Goal: Task Accomplishment & Management: Use online tool/utility

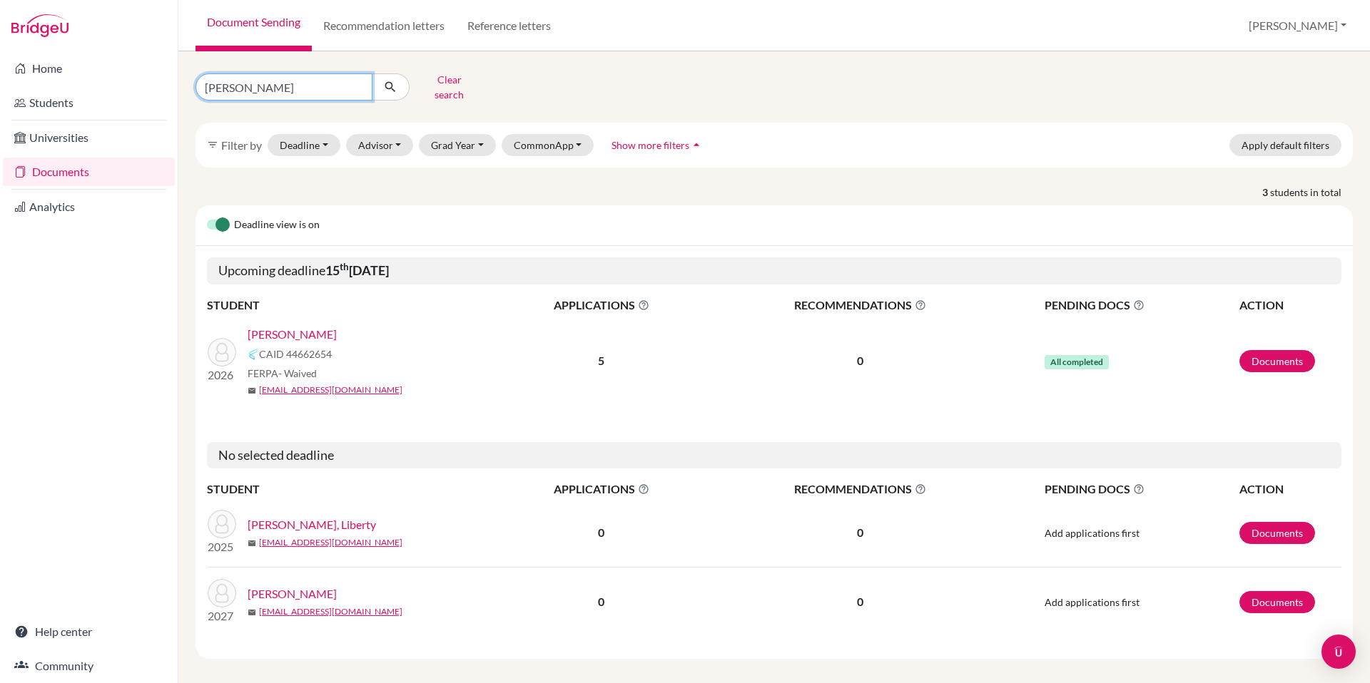
click at [359, 85] on input "[PERSON_NAME]" at bounding box center [283, 86] width 177 height 27
type input "[PERSON_NAME]"
click button "submit" at bounding box center [391, 86] width 38 height 27
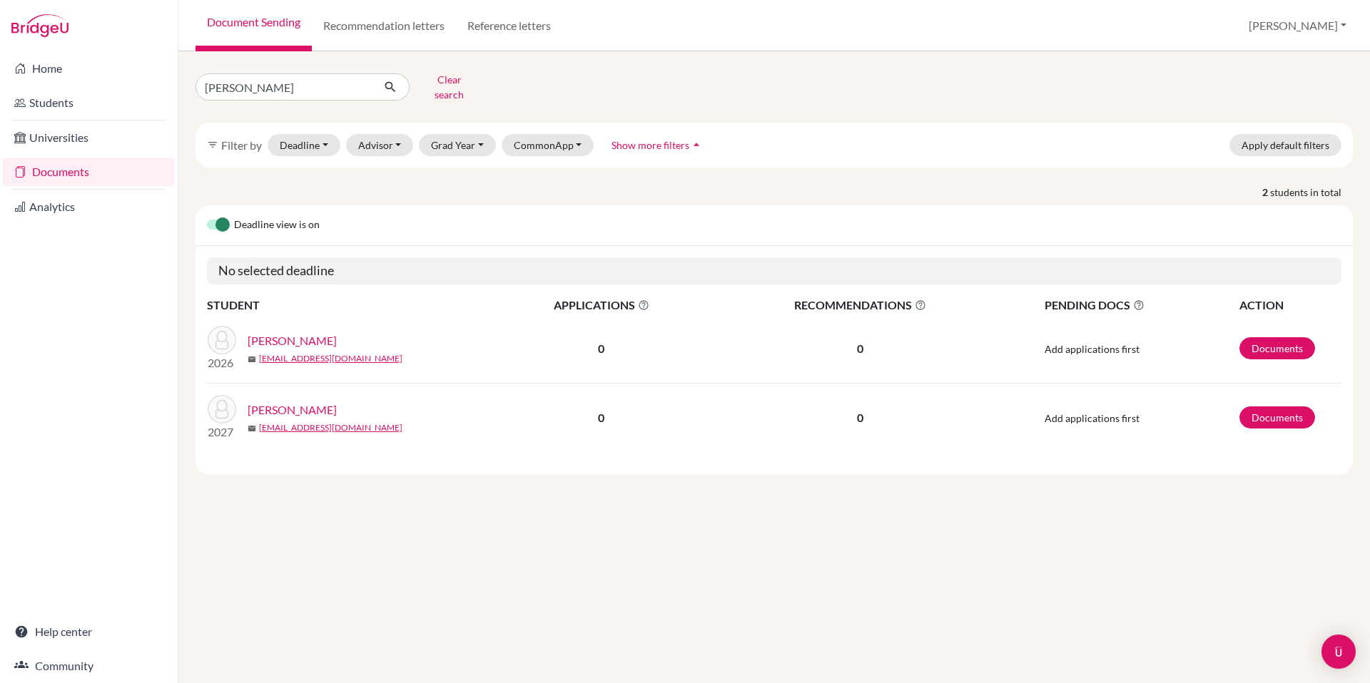
click at [310, 332] on link "[PERSON_NAME]" at bounding box center [292, 340] width 89 height 17
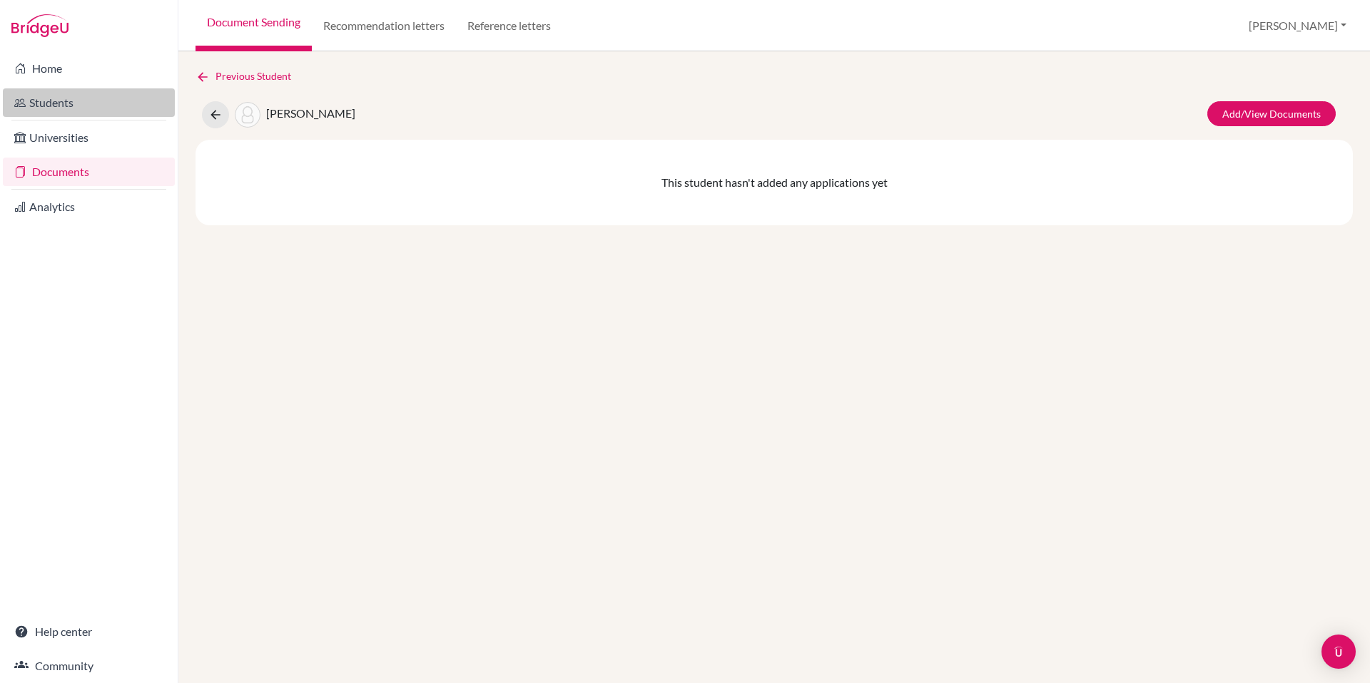
click at [45, 112] on link "Students" at bounding box center [89, 102] width 172 height 29
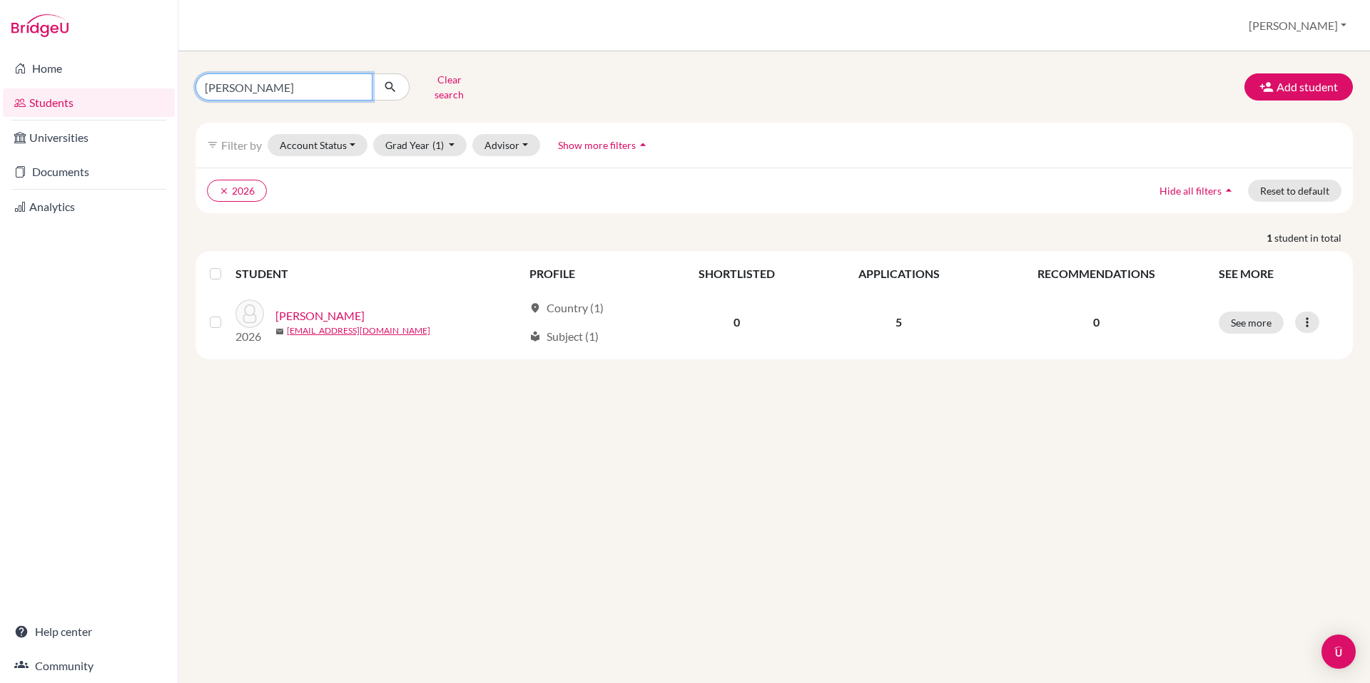
click at [358, 83] on input "[PERSON_NAME]" at bounding box center [283, 86] width 177 height 27
type input "[PERSON_NAME]"
click button "submit" at bounding box center [391, 86] width 38 height 27
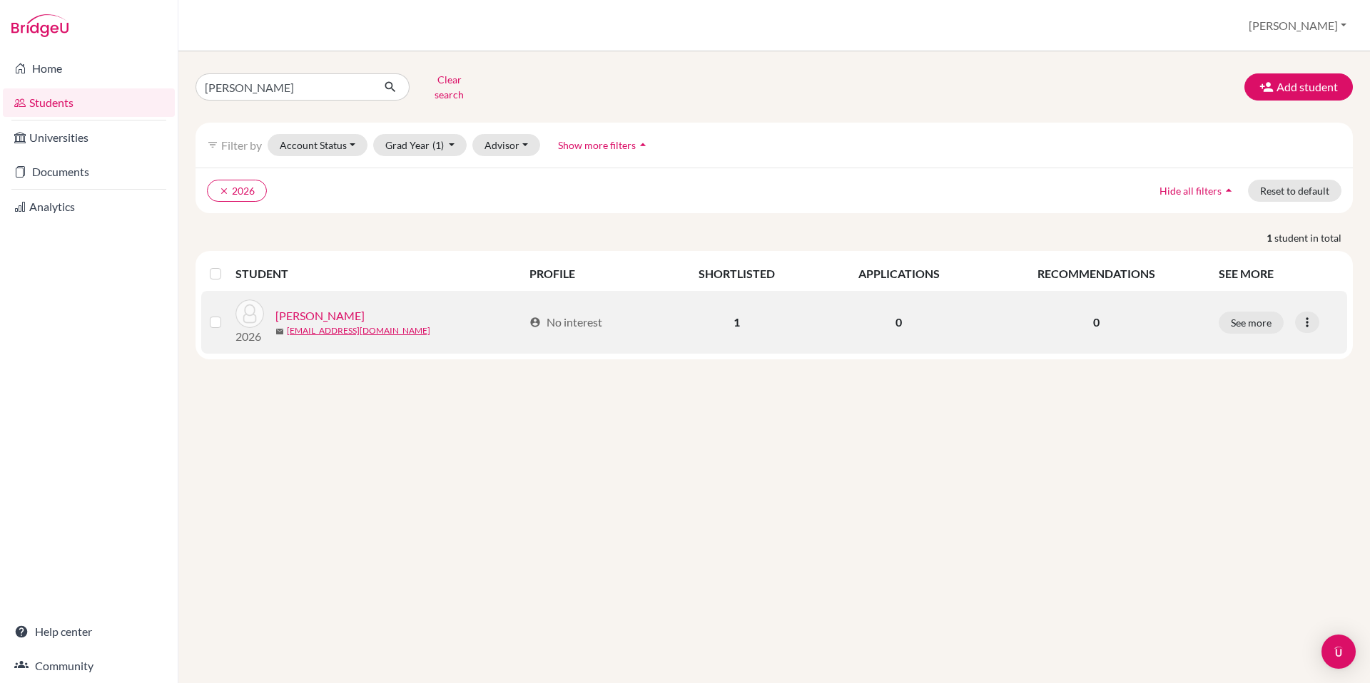
click at [337, 307] on link "[PERSON_NAME]" at bounding box center [319, 315] width 89 height 17
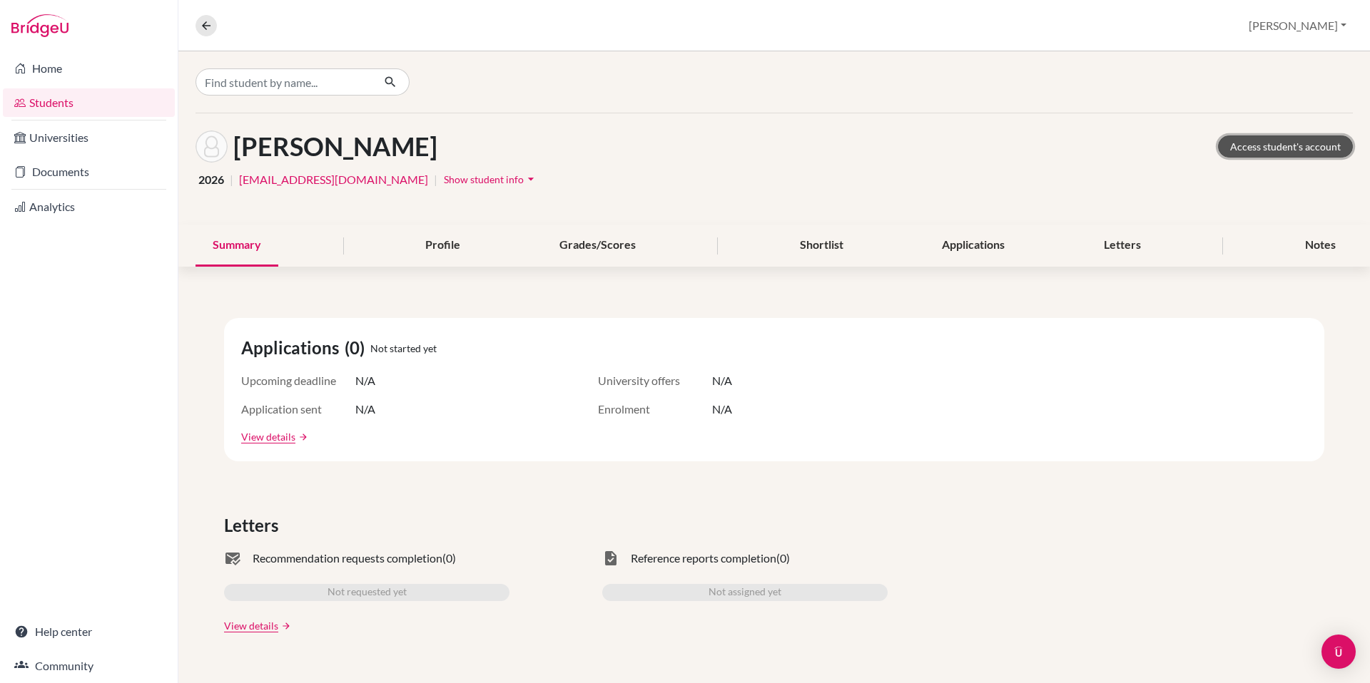
click at [1292, 151] on link "Access student's account" at bounding box center [1285, 147] width 135 height 22
click at [58, 175] on link "Documents" at bounding box center [89, 172] width 172 height 29
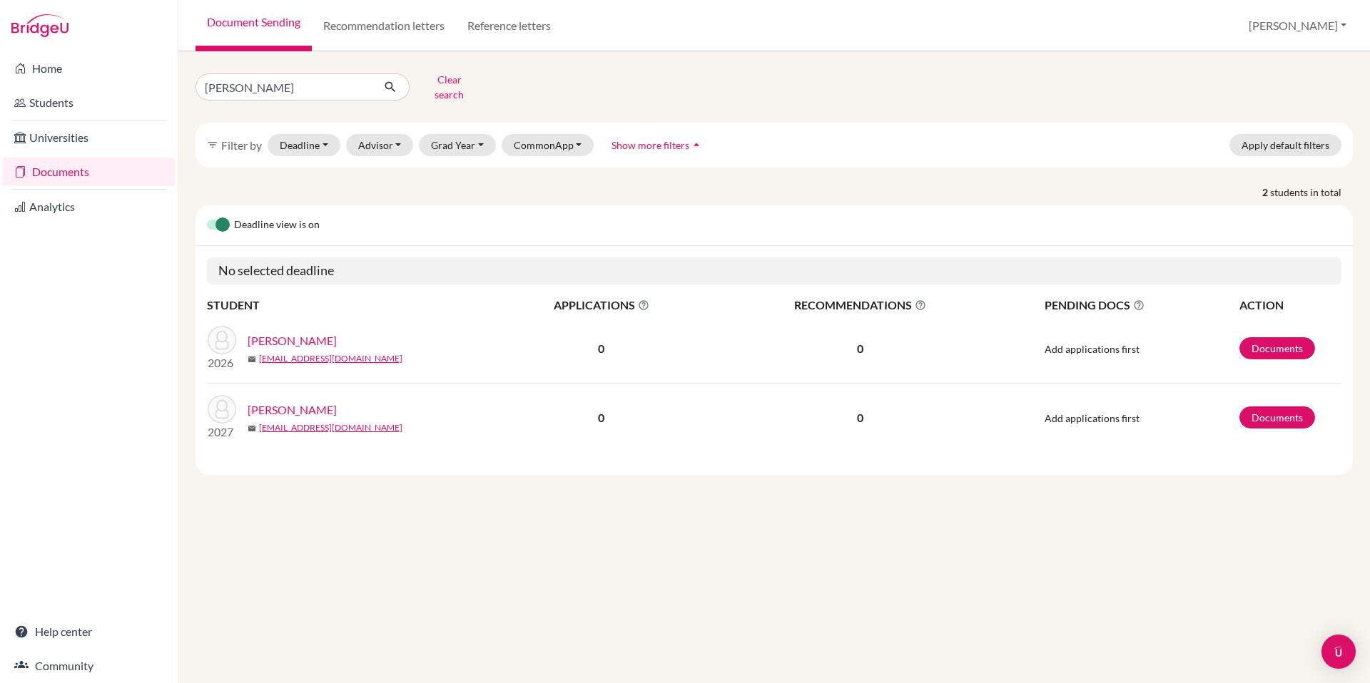
click at [292, 332] on link "[PERSON_NAME]" at bounding box center [292, 340] width 89 height 17
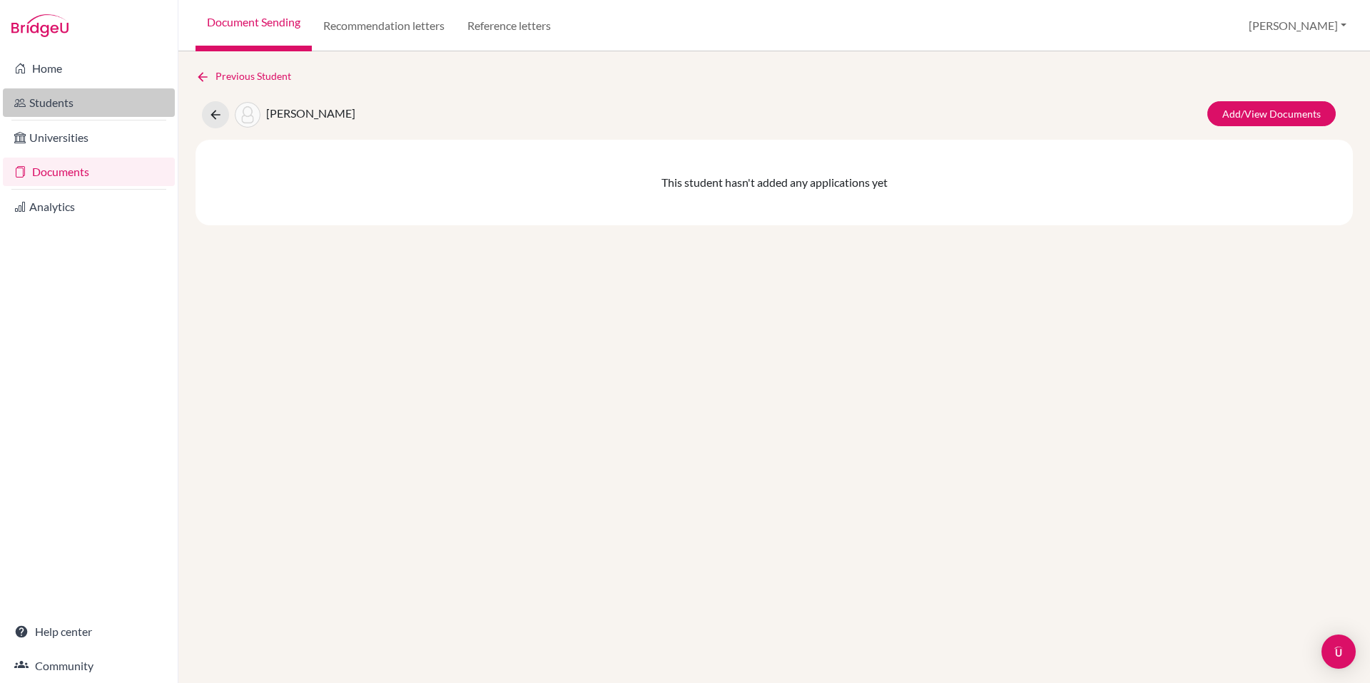
click at [39, 98] on link "Students" at bounding box center [89, 102] width 172 height 29
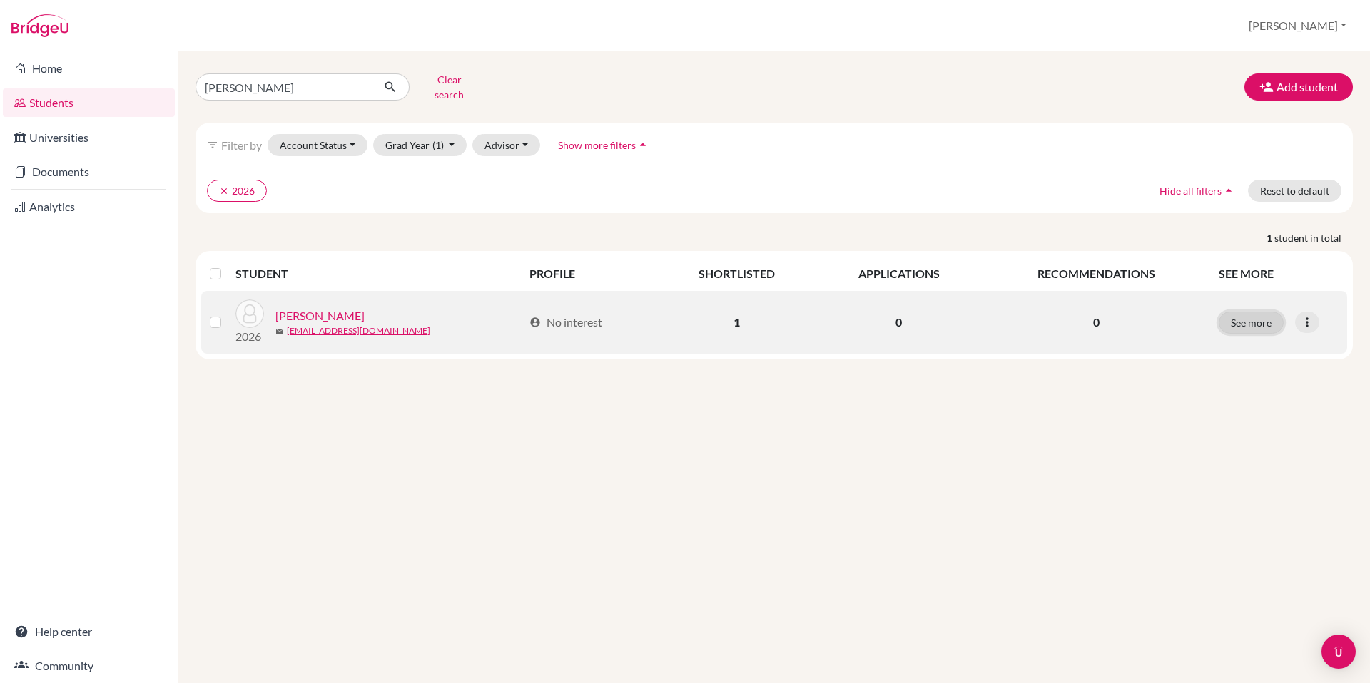
click at [1237, 320] on button "See more" at bounding box center [1250, 323] width 65 height 22
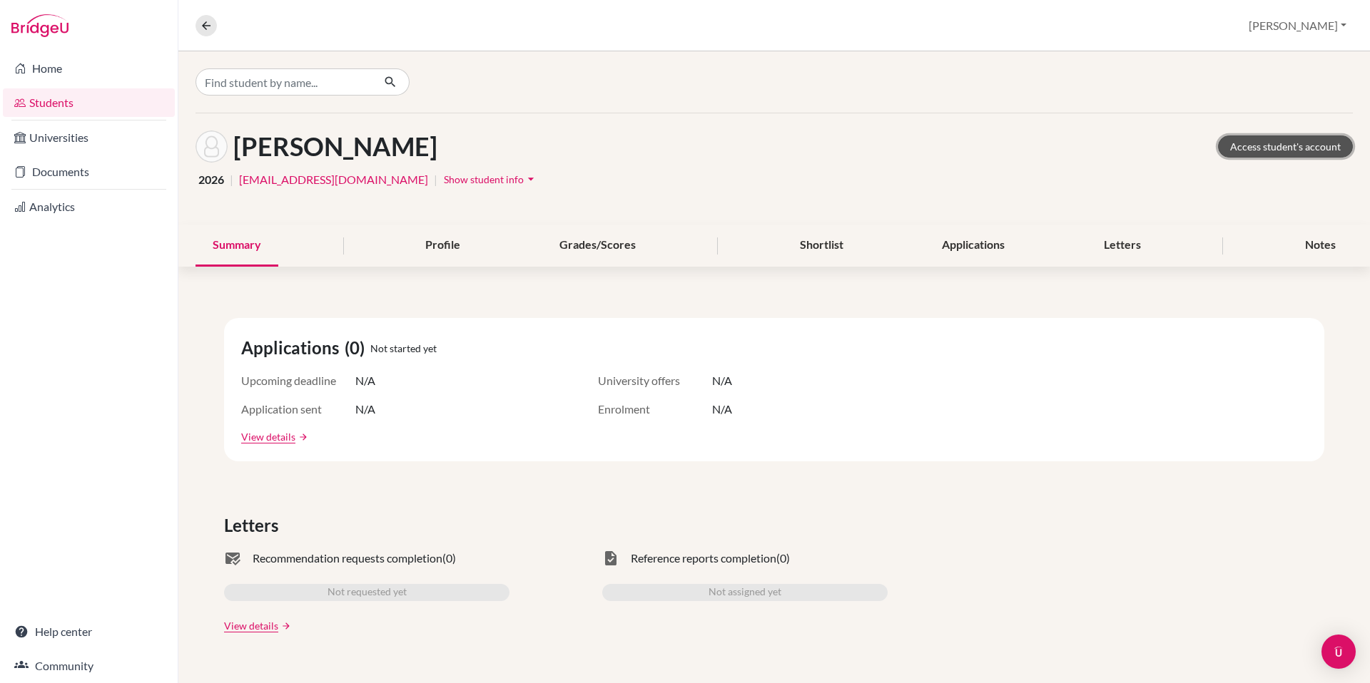
click at [1263, 148] on link "Access student's account" at bounding box center [1285, 147] width 135 height 22
click at [68, 170] on link "Documents" at bounding box center [89, 172] width 172 height 29
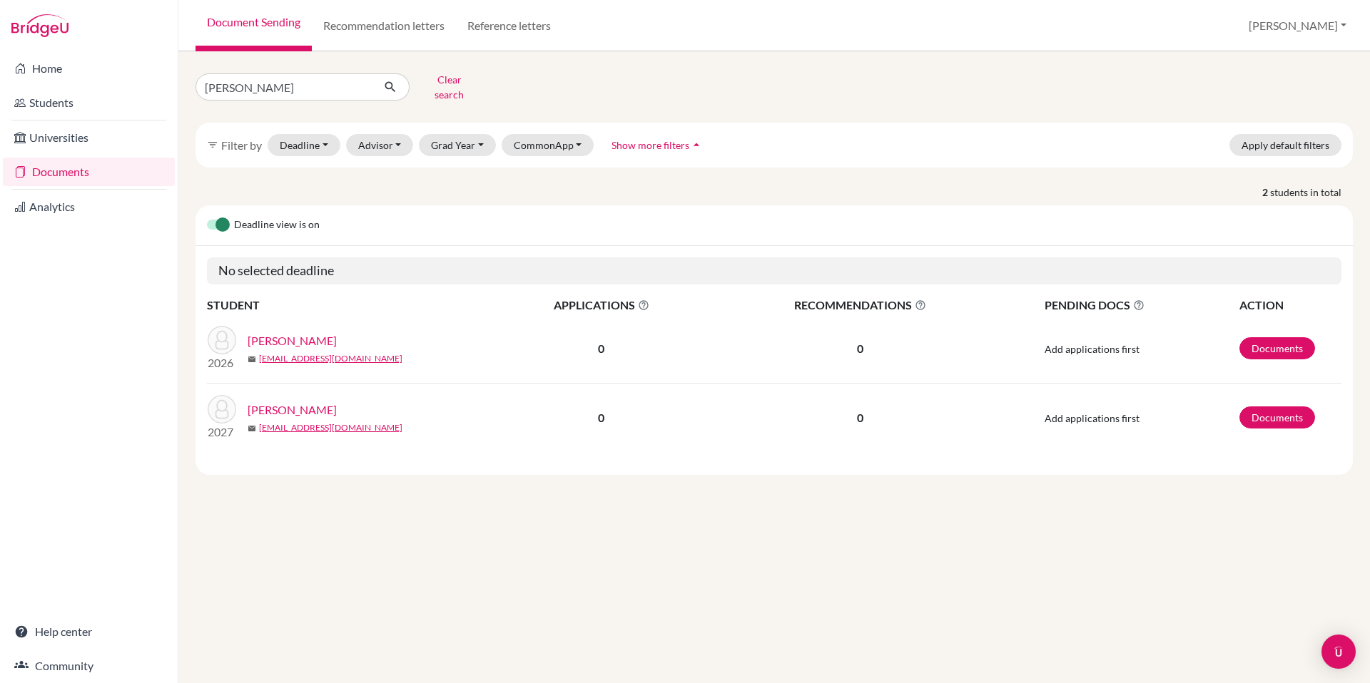
click at [279, 332] on link "[PERSON_NAME]" at bounding box center [292, 340] width 89 height 17
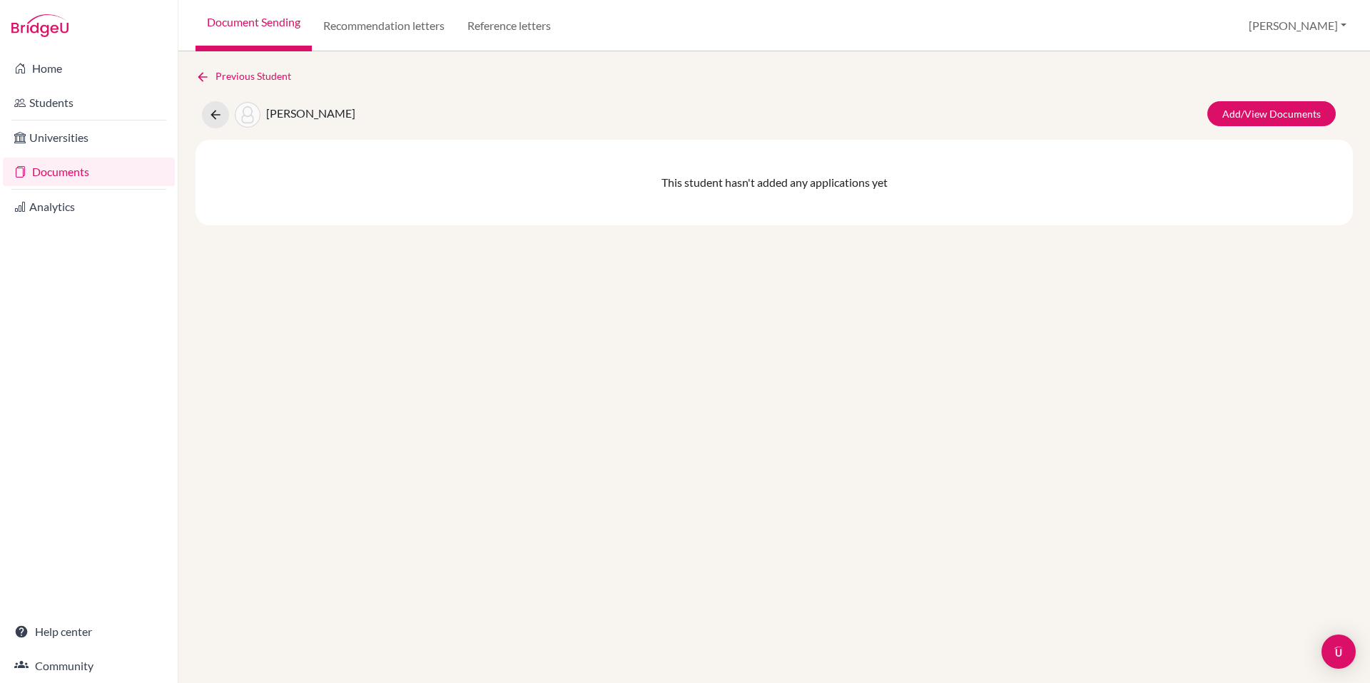
click at [82, 173] on link "Documents" at bounding box center [89, 172] width 172 height 29
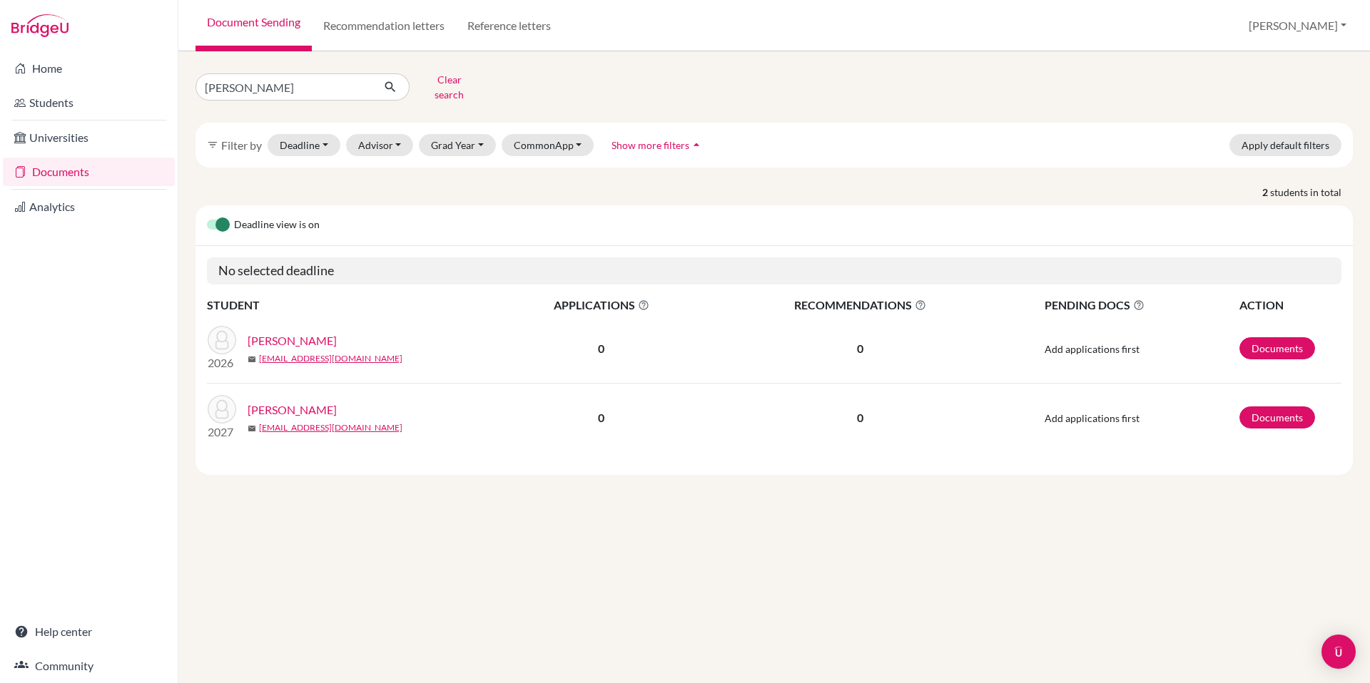
click at [279, 332] on link "[PERSON_NAME]" at bounding box center [292, 340] width 89 height 17
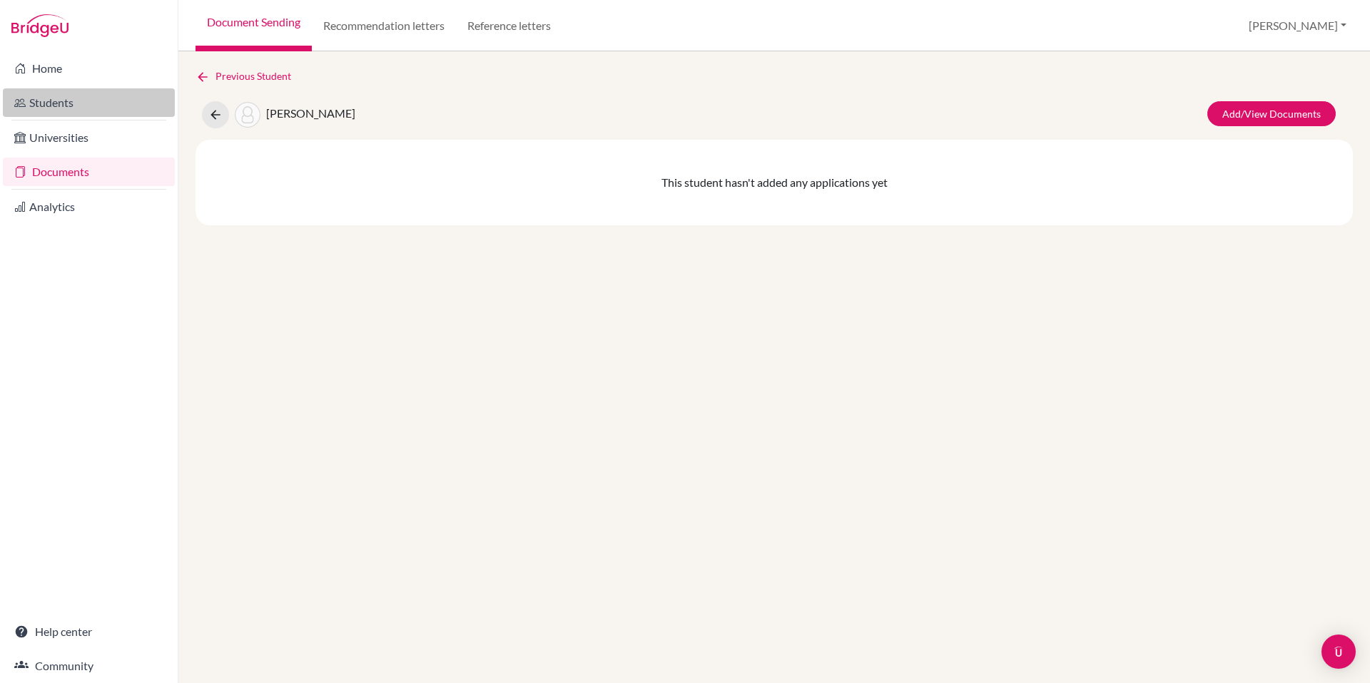
click at [51, 103] on link "Students" at bounding box center [89, 102] width 172 height 29
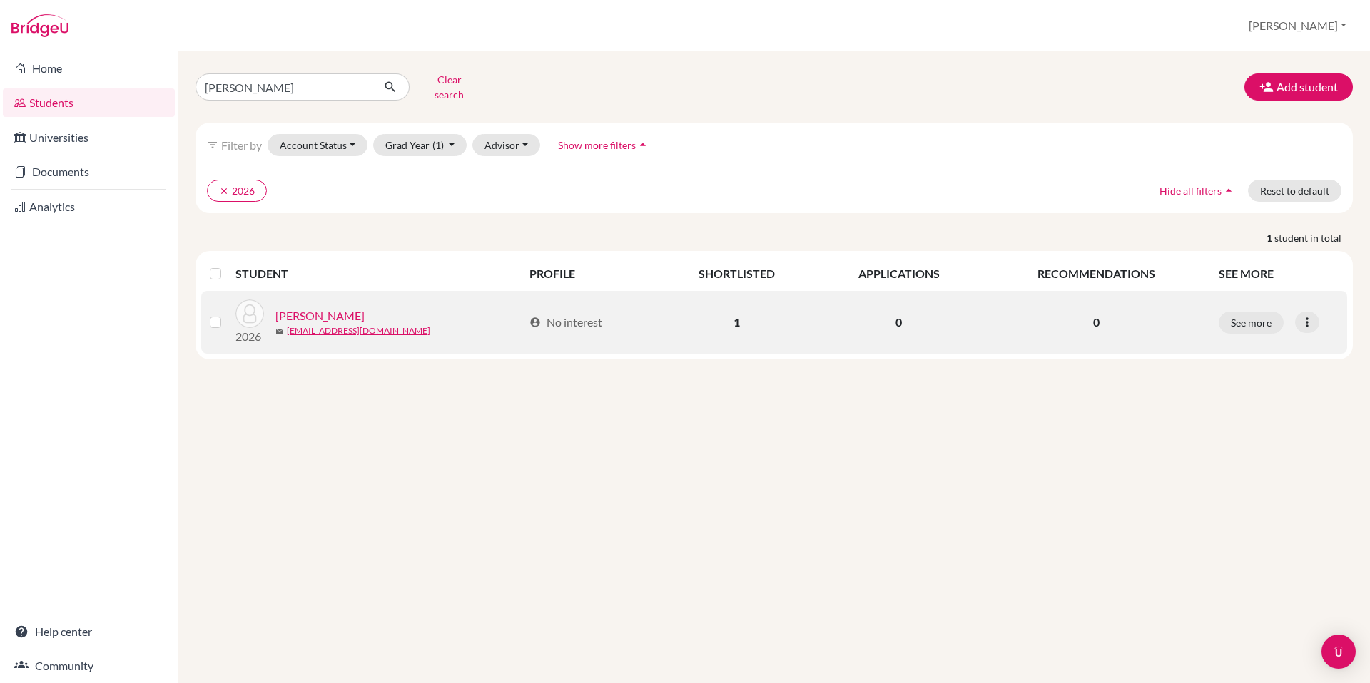
click at [324, 307] on link "[PERSON_NAME]" at bounding box center [319, 315] width 89 height 17
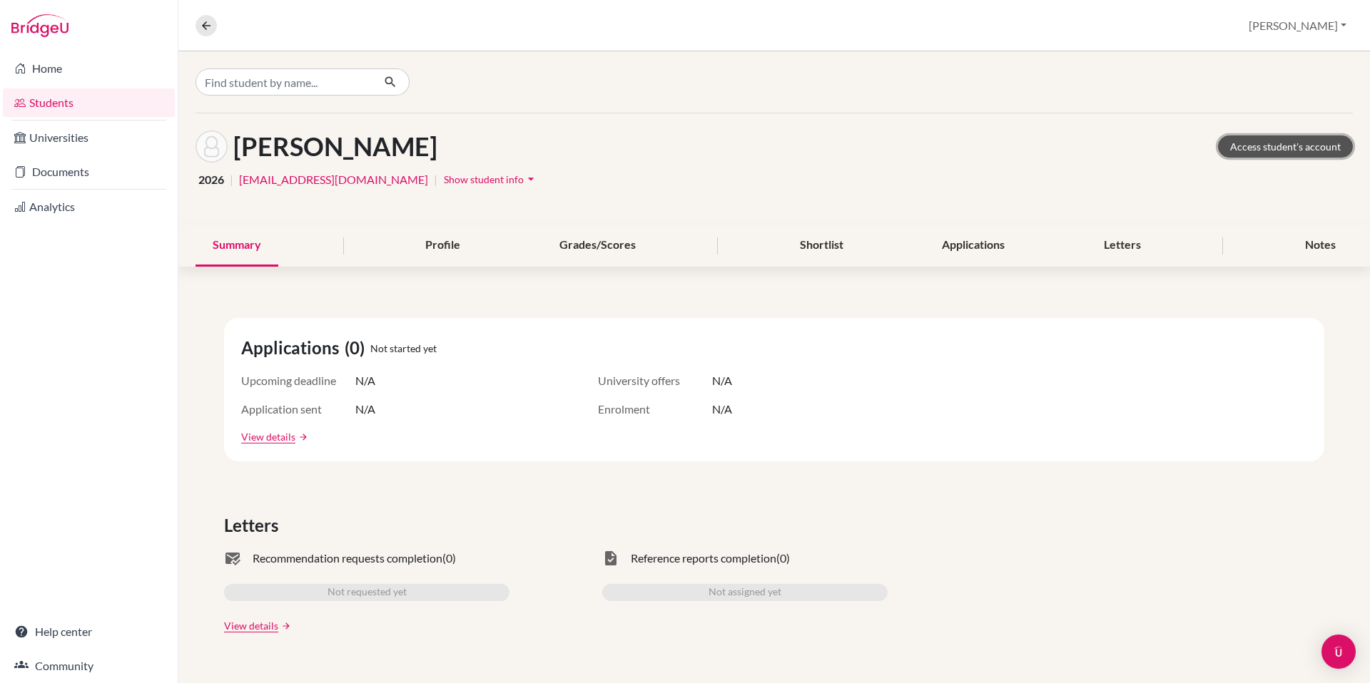
click at [1276, 151] on link "Access student's account" at bounding box center [1285, 147] width 135 height 22
